Goal: Find contact information: Find contact information

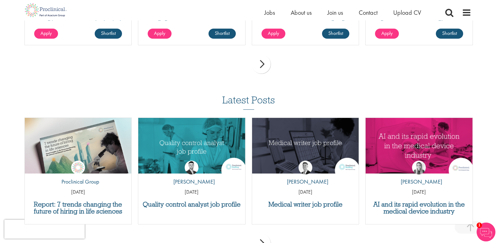
scroll to position [983, 0]
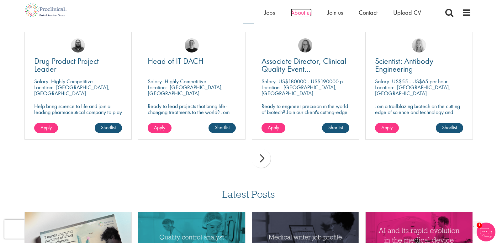
click at [301, 14] on span "About us" at bounding box center [301, 12] width 21 height 8
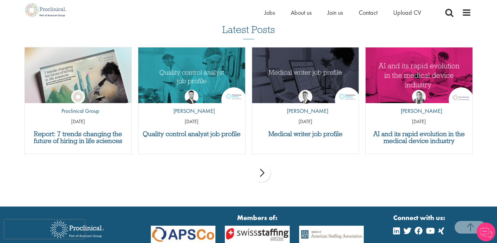
scroll to position [1373, 0]
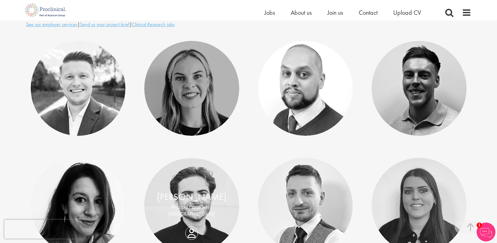
scroll to position [219, 0]
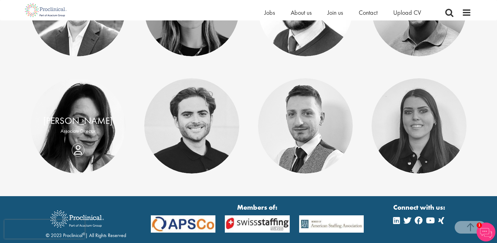
click at [75, 138] on div "[PERSON_NAME] Associate Director" at bounding box center [78, 126] width 95 height 24
click at [77, 138] on div "[PERSON_NAME] Associate Director" at bounding box center [78, 126] width 95 height 24
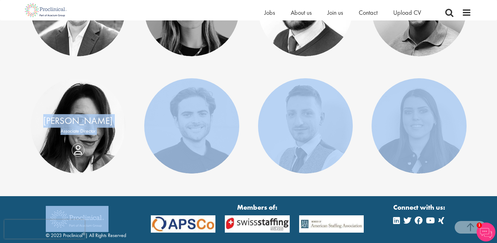
drag, startPoint x: 131, startPoint y: 198, endPoint x: 42, endPoint y: 121, distance: 118.6
click at [42, 121] on body "This website uses cookies. By continuing to use this site, you are giving your …" at bounding box center [248, 27] width 497 height 493
copy body "Camille Sandres Associate Director Nico Kohlwes Principal Consultant - North Am…"
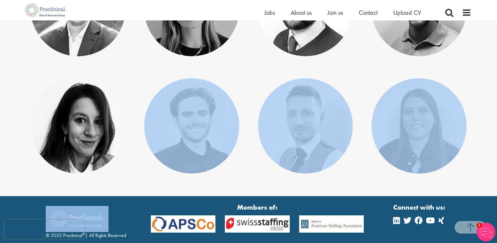
click at [248, 173] on div "Lukas Eckert Consultant - EU Chelsea Ward Research Associate - UK" at bounding box center [248, 78] width 455 height 234
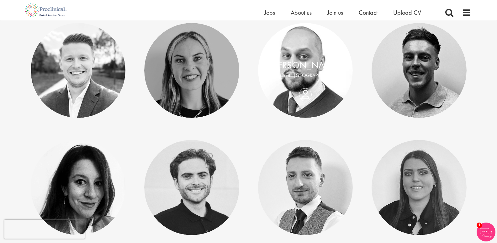
scroll to position [62, 0]
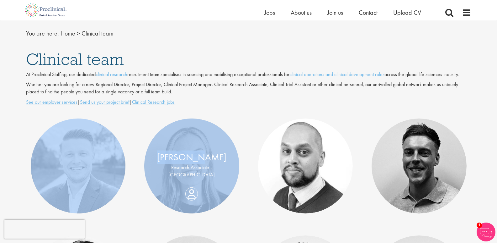
drag, startPoint x: 8, startPoint y: 119, endPoint x: 202, endPoint y: 160, distance: 198.3
click at [202, 160] on div "Select a Team Basel team Benelux team Biometrics team Boston team Brussels team…" at bounding box center [248, 167] width 497 height 371
copy div "Lukas Eckert Consultant - EU Chelsea W"
click at [227, 218] on div "Lukas Eckert Consultant - EU Chelsea Ward Research Associate - UK" at bounding box center [248, 235] width 455 height 234
